Goal: Find specific page/section: Find specific page/section

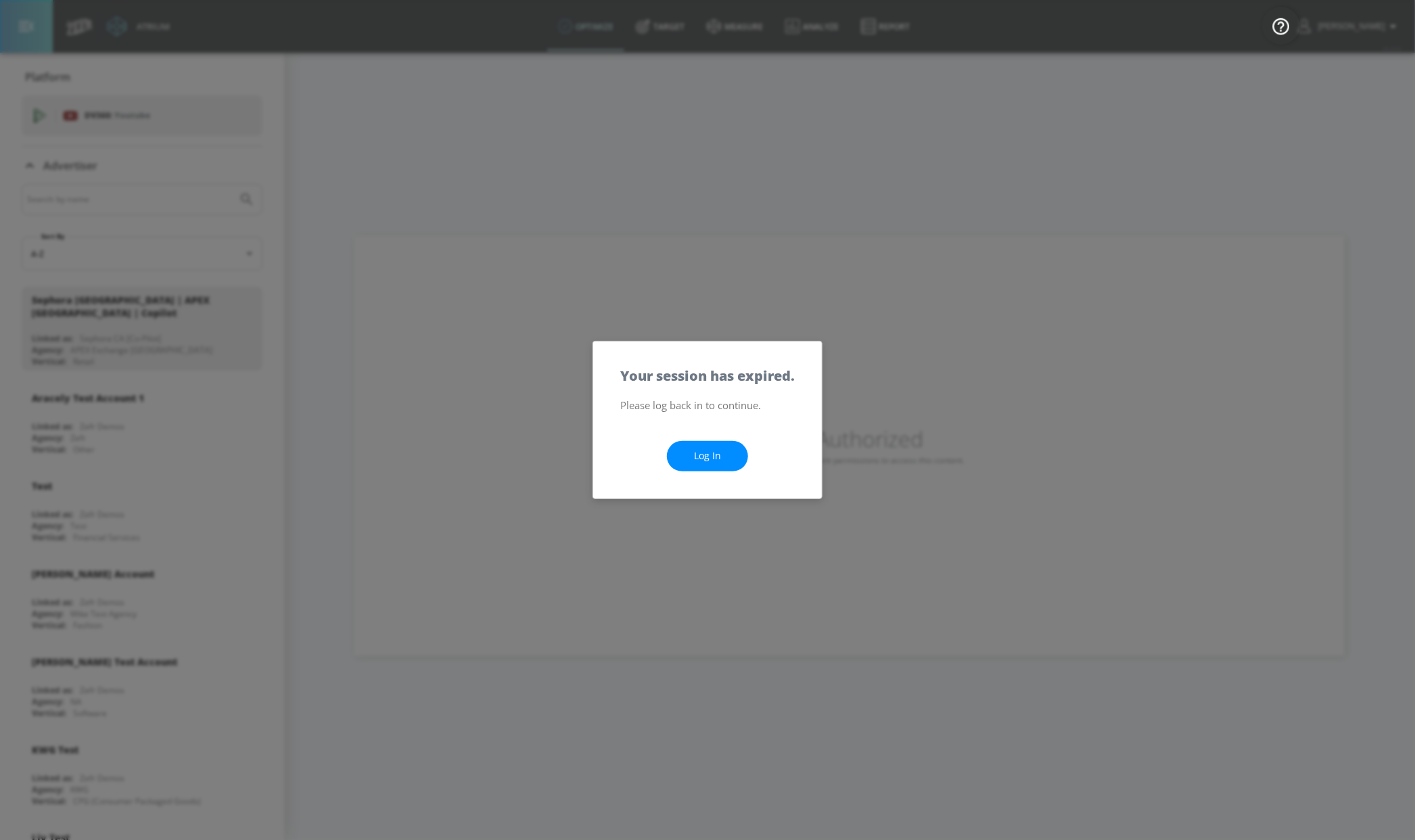
click at [697, 461] on link "Log In" at bounding box center [708, 456] width 81 height 31
